Goal: Task Accomplishment & Management: Manage account settings

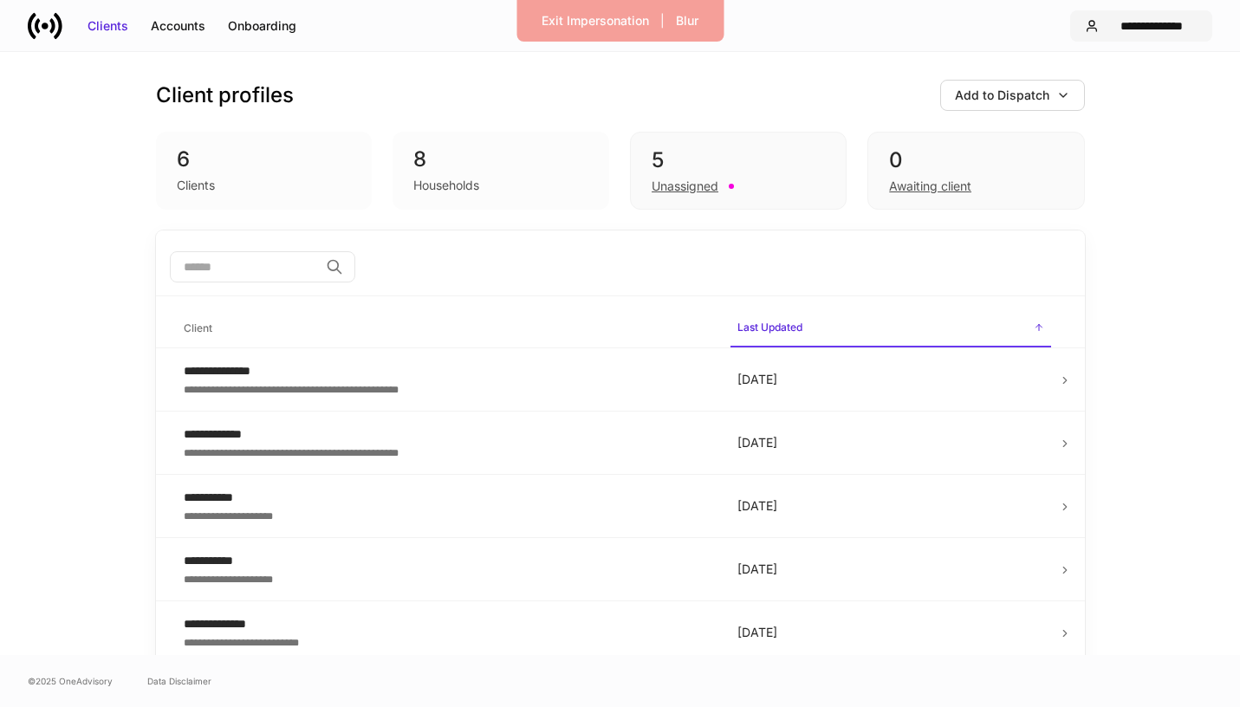
click at [1183, 29] on div "**********" at bounding box center [1152, 25] width 92 height 17
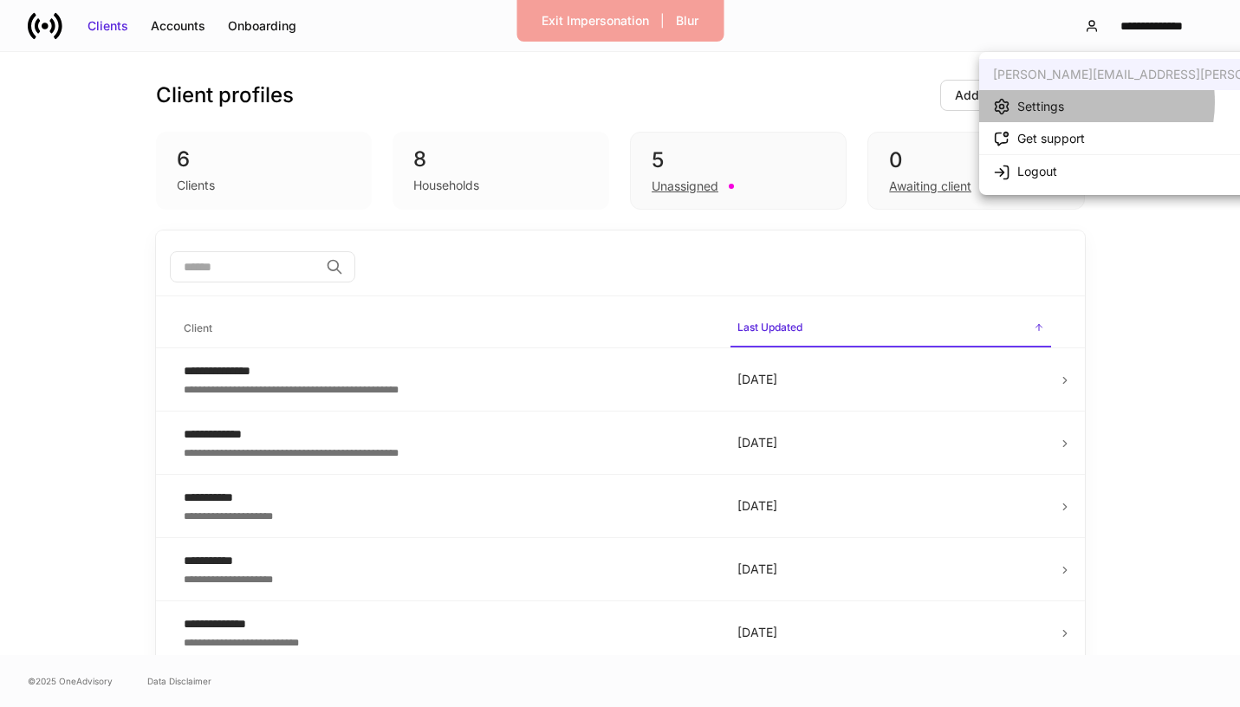
click at [1083, 102] on li "Settings" at bounding box center [1197, 106] width 436 height 32
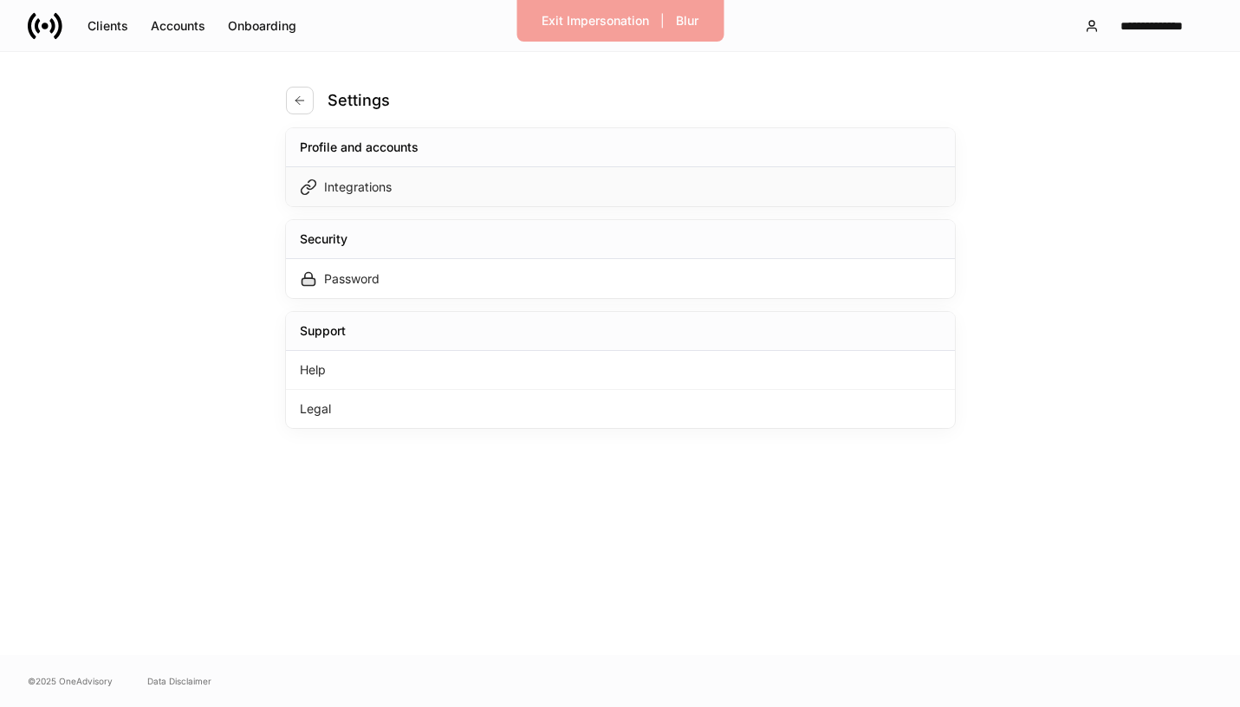
click at [638, 177] on div "Integrations" at bounding box center [620, 186] width 669 height 39
